Goal: Find specific page/section: Find specific page/section

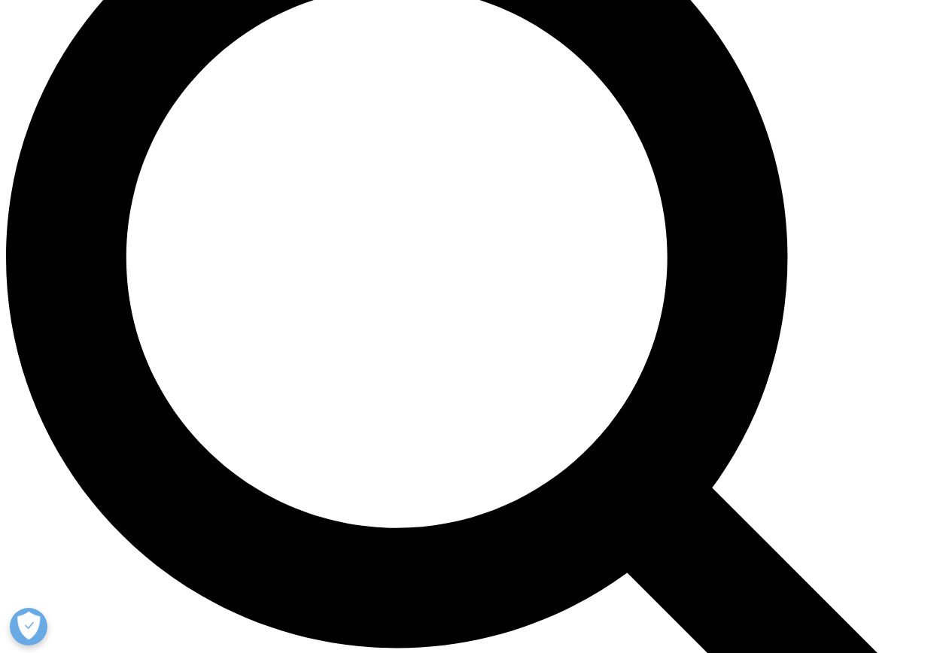
scroll to position [1049, 0]
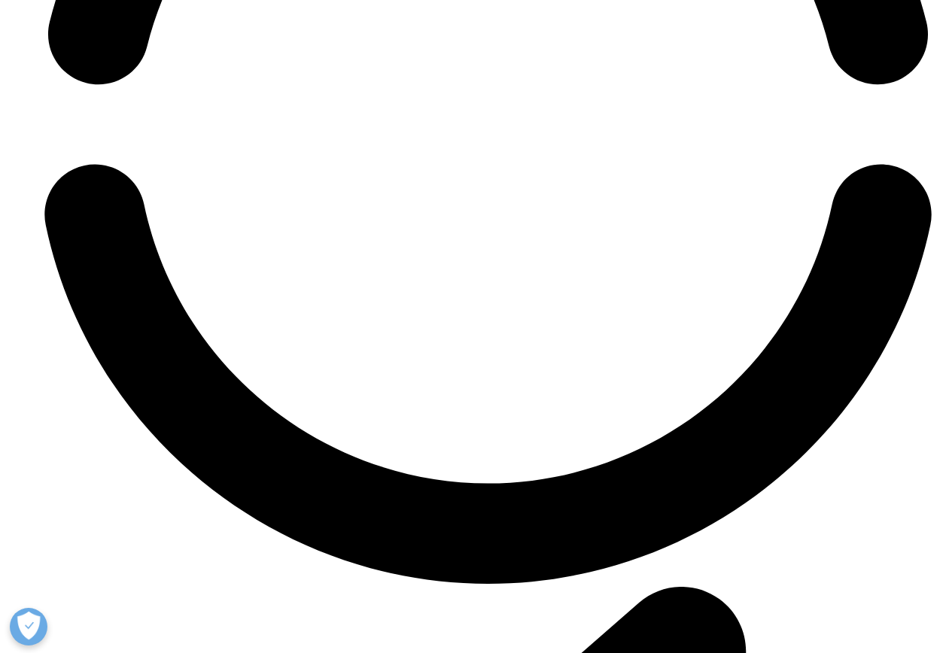
scroll to position [4125, 0]
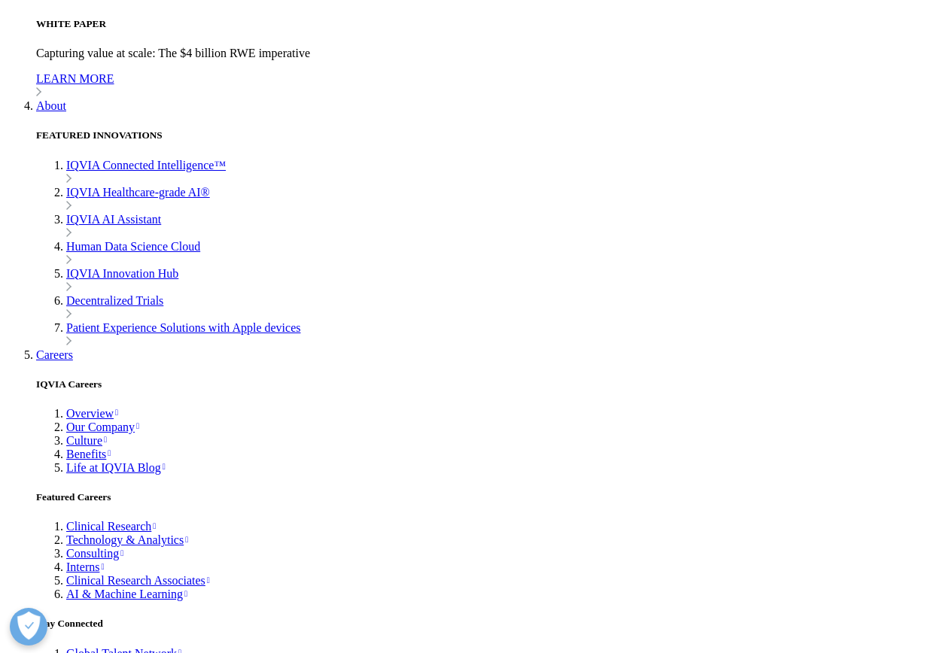
scroll to position [3899, 0]
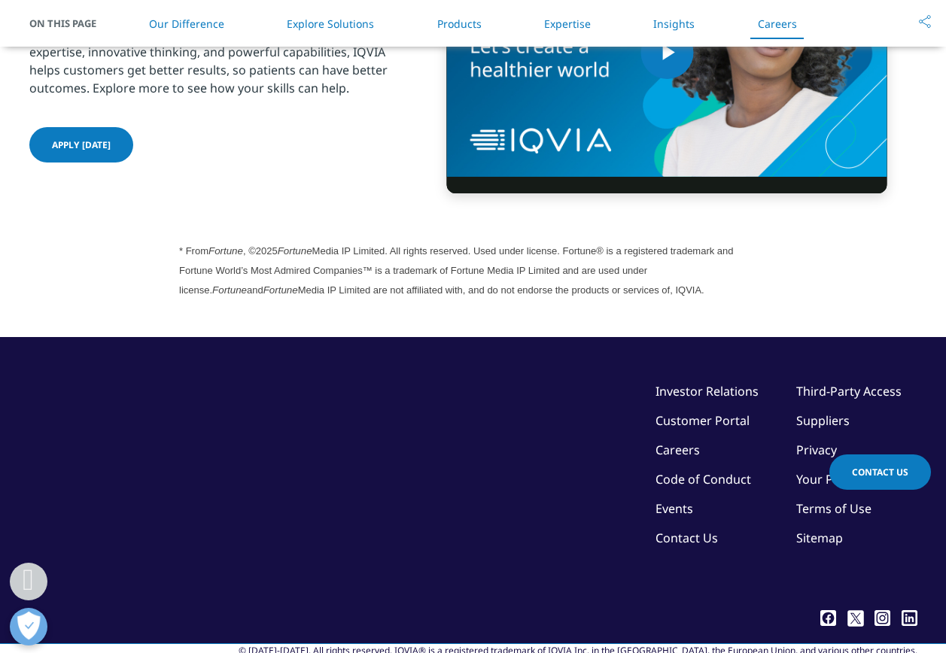
click at [679, 399] on link "Investor Relations" at bounding box center [706, 391] width 103 height 17
